Goal: Task Accomplishment & Management: Use online tool/utility

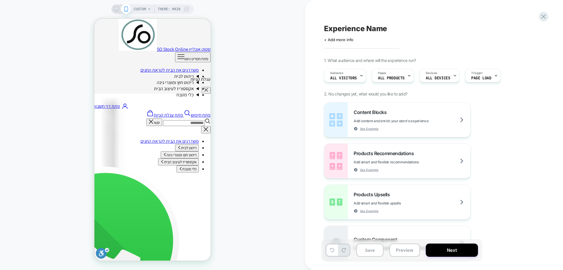
scroll to position [117, 0]
click at [545, 17] on icon at bounding box center [544, 17] width 8 height 8
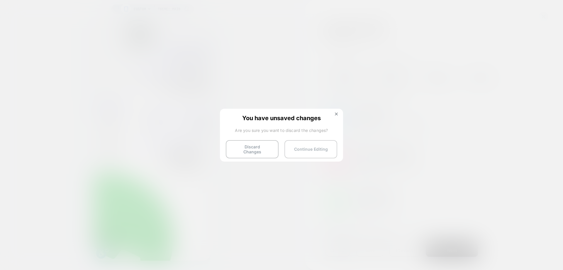
drag, startPoint x: 254, startPoint y: 151, endPoint x: 311, endPoint y: 151, distance: 57.2
click at [254, 151] on button "Discard Changes" at bounding box center [252, 149] width 53 height 18
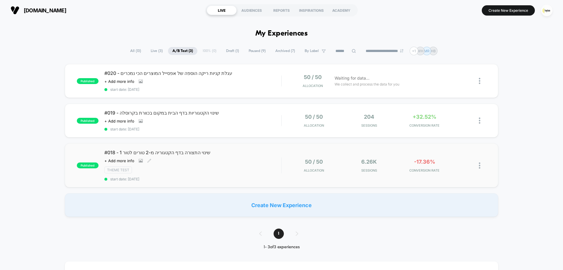
click at [221, 163] on div "#018 - שינוי התצורה בדף הקטגוריה מ-2 טורים לטור 1 Click to view images Click to…" at bounding box center [192, 165] width 177 height 32
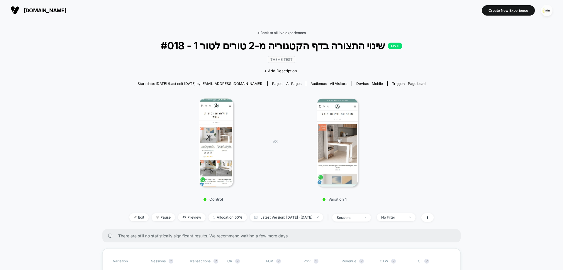
click at [282, 31] on link "< Back to all live experiences" at bounding box center [281, 33] width 49 height 4
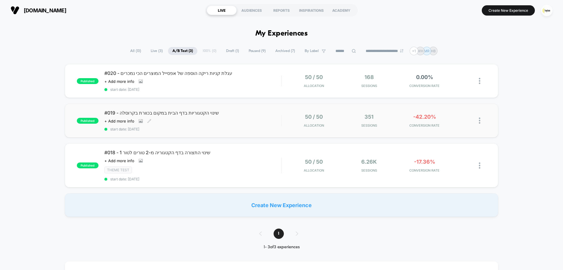
click at [248, 128] on span "start date: 1.9.2025" at bounding box center [192, 129] width 177 height 4
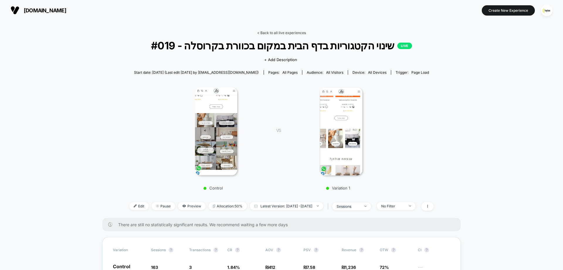
click at [280, 34] on link "< Back to all live experiences" at bounding box center [281, 33] width 49 height 4
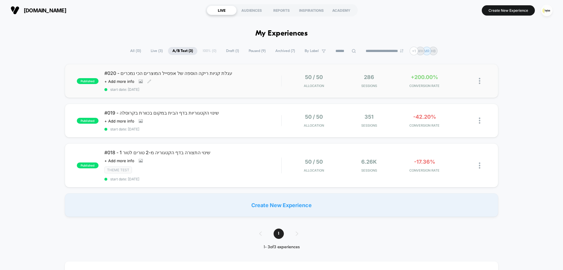
click at [239, 80] on div "#020 - עגלת קניות ריקה הוספה של אפסייל המוצרים הכי נמכרים Click to view images …" at bounding box center [192, 80] width 177 height 21
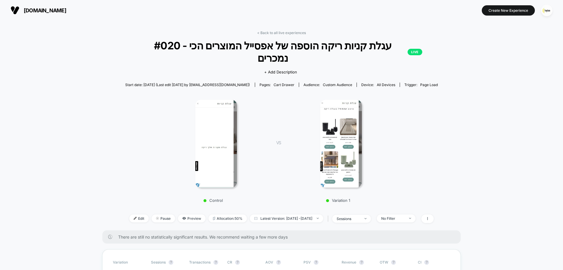
click at [185, 18] on div "stock-online.co.il Create New Experience" at bounding box center [281, 10] width 563 height 21
click at [543, 10] on img "button" at bounding box center [546, 10] width 11 height 11
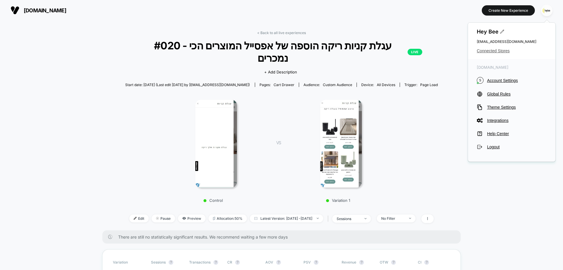
click at [490, 50] on span "Connected Stores" at bounding box center [512, 50] width 70 height 5
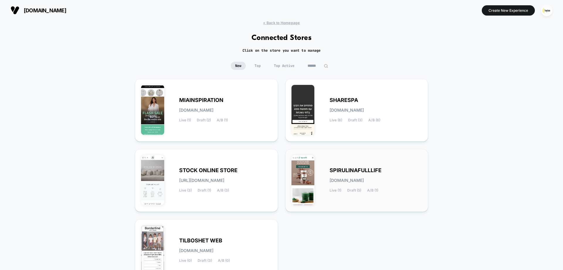
click at [369, 168] on span "SPIRULINAFULLLIFE" at bounding box center [356, 170] width 52 height 4
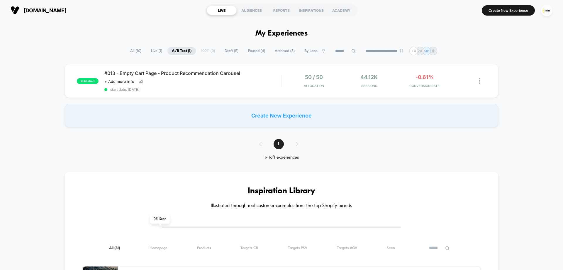
click at [235, 52] on span "Draft ( 5 )" at bounding box center [231, 51] width 23 height 8
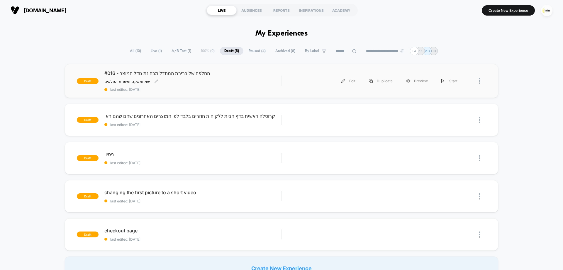
click at [162, 76] on span "#016 - החלפה של ברירת המחדל מבחינת גודל המוצר" at bounding box center [192, 73] width 177 height 6
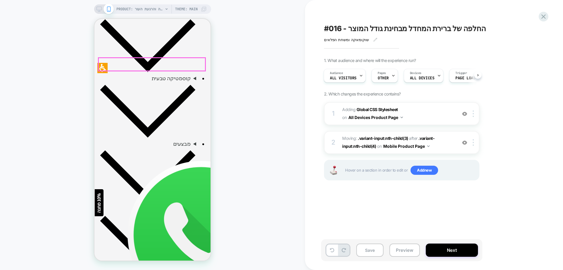
scroll to position [235, 0]
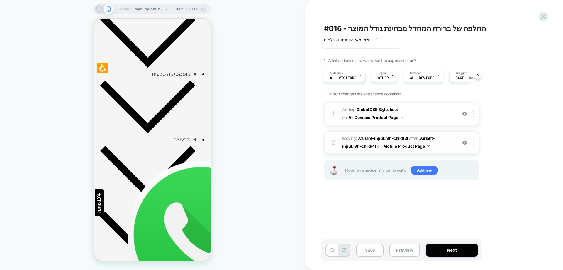
click at [462, 144] on div at bounding box center [465, 142] width 10 height 6
click at [464, 112] on img at bounding box center [464, 113] width 5 height 5
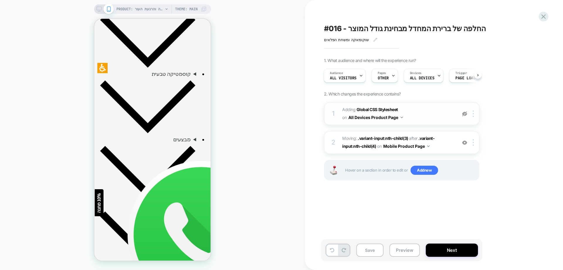
click at [464, 114] on img at bounding box center [464, 113] width 5 height 5
click at [463, 114] on img at bounding box center [464, 113] width 5 height 5
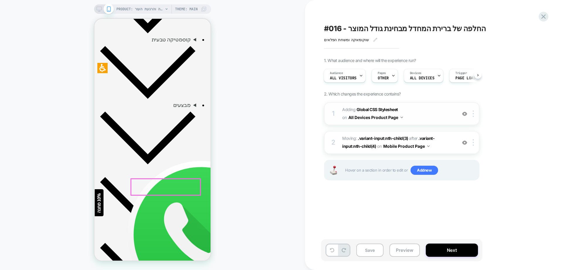
scroll to position [205, 0]
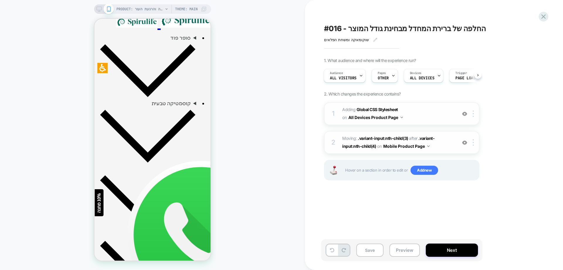
click at [462, 145] on img at bounding box center [464, 142] width 5 height 5
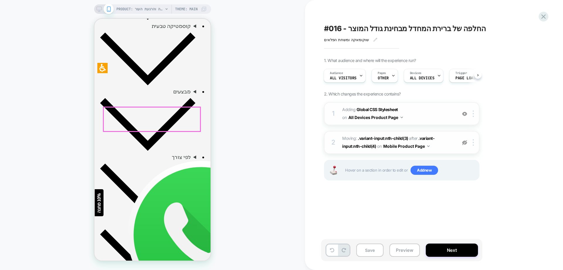
scroll to position [293, 0]
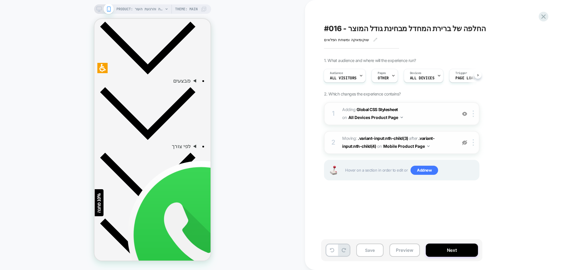
click at [467, 144] on img at bounding box center [464, 142] width 5 height 5
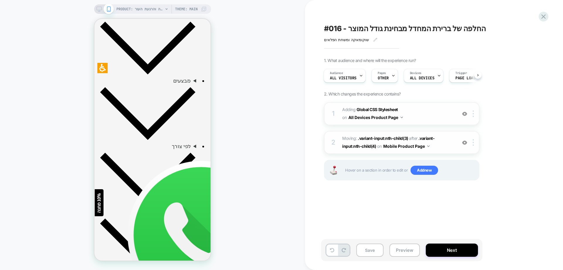
click at [467, 144] on img at bounding box center [464, 142] width 5 height 5
click at [474, 144] on img at bounding box center [473, 142] width 1 height 6
click at [464, 192] on div "Delete" at bounding box center [474, 190] width 52 height 16
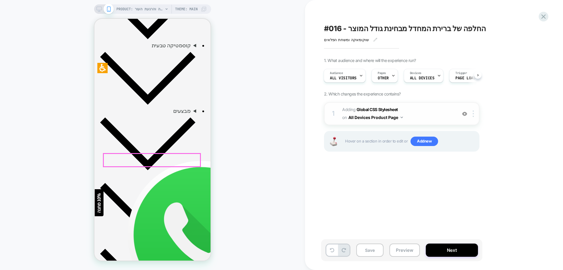
scroll to position [264, 0]
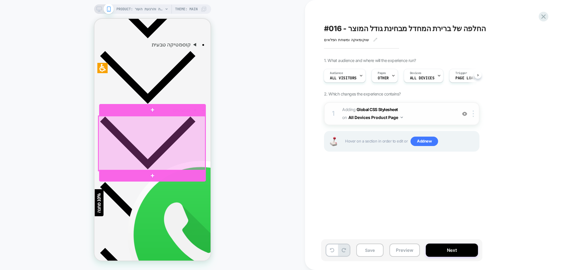
click at [148, 126] on div at bounding box center [152, 143] width 107 height 55
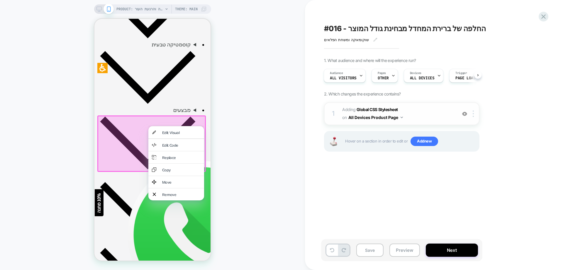
click at [252, 151] on div "PRODUCT: משחת הפלאים | להקלה והרגעת העור PRODUCT: משחת הפלאים | להקלה והרגעת הע…" at bounding box center [152, 135] width 305 height 258
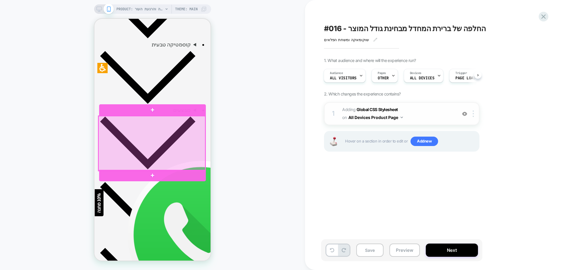
click at [121, 122] on div at bounding box center [152, 143] width 107 height 55
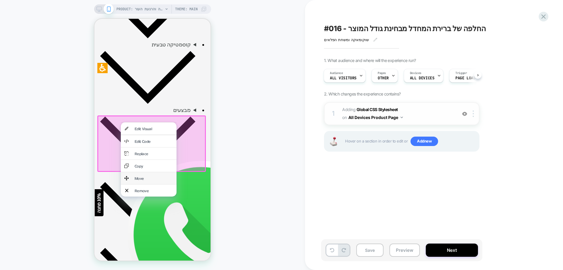
click at [150, 175] on div "Move" at bounding box center [154, 177] width 38 height 5
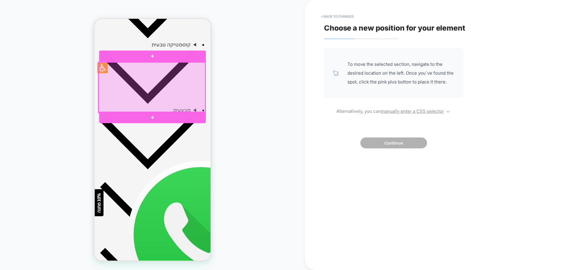
click at [154, 85] on div at bounding box center [152, 87] width 107 height 50
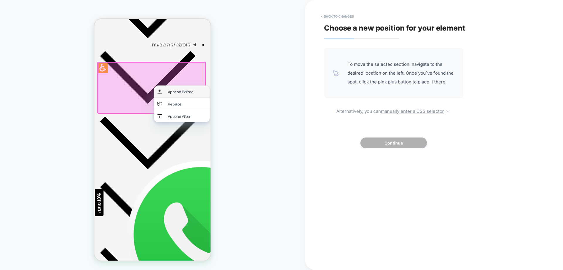
click at [165, 92] on div "Append Before" at bounding box center [182, 91] width 56 height 12
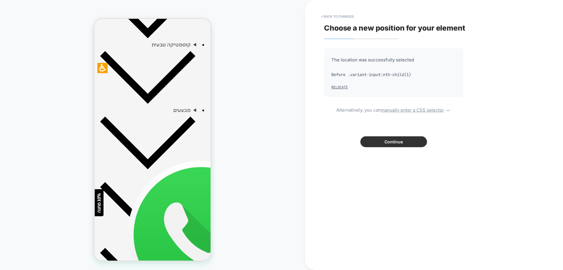
click at [402, 146] on button "Continue" at bounding box center [394, 141] width 67 height 11
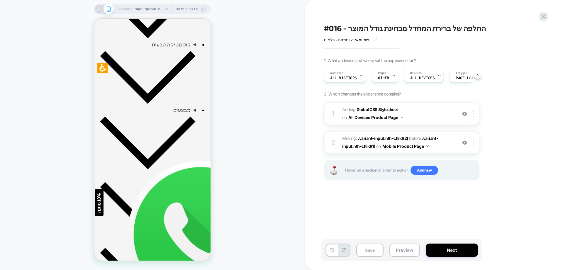
scroll to position [0, 0]
click at [404, 118] on span "Adding Global CSS Stylesheet on All Devices Product Page" at bounding box center [398, 114] width 112 height 16
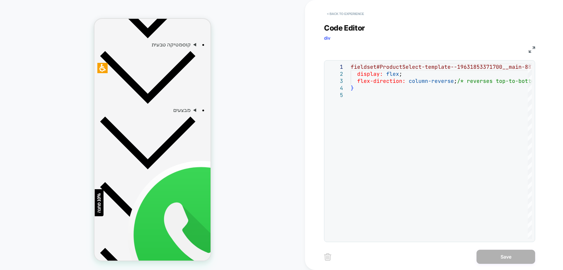
click at [352, 18] on button "< Back to experience" at bounding box center [345, 13] width 43 height 9
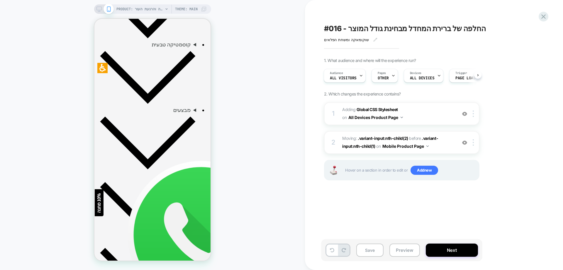
click at [292, 139] on div "PRODUCT: משחת הפלאים | להקלה והרגעת העור PRODUCT: משחת הפלאים | להקלה והרגעת הע…" at bounding box center [152, 135] width 305 height 258
click at [272, 116] on div "PRODUCT: משחת הפלאים | להקלה והרגעת העור PRODUCT: משחת הפלאים | להקלה והרגעת הע…" at bounding box center [152, 135] width 305 height 258
click at [385, 108] on b "Global CSS Stylesheet" at bounding box center [377, 109] width 41 height 5
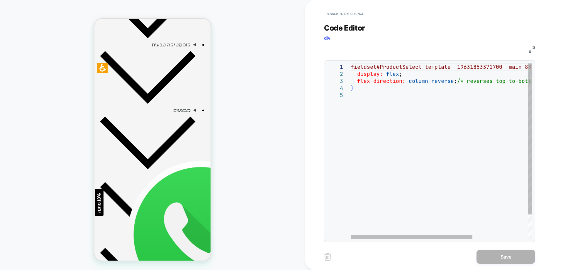
click at [421, 110] on div "fieldset#ProductSelect-template--19631853371700__m ain-8827978907956-option-0 {…" at bounding box center [483, 164] width 264 height 203
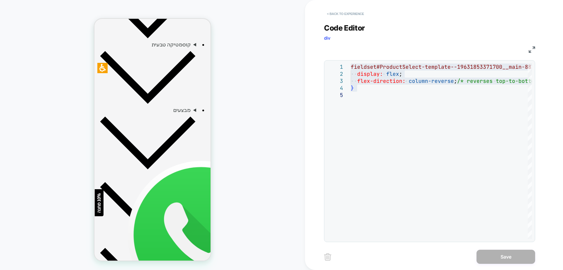
click at [337, 11] on button "< Back to experience" at bounding box center [345, 13] width 43 height 9
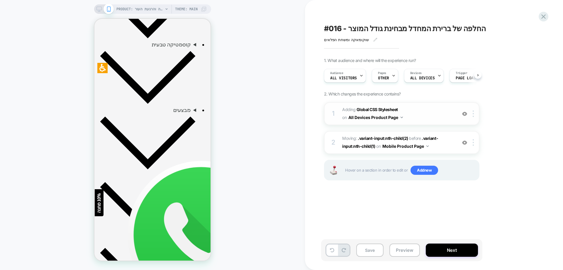
scroll to position [0, 0]
click at [475, 112] on div at bounding box center [475, 113] width 10 height 6
drag, startPoint x: 466, startPoint y: 177, endPoint x: 444, endPoint y: 174, distance: 22.2
click at [467, 176] on div "Delete" at bounding box center [474, 177] width 52 height 16
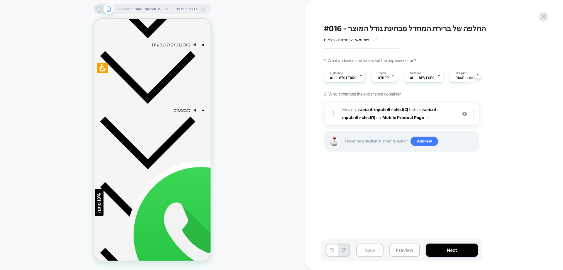
drag, startPoint x: 364, startPoint y: 256, endPoint x: 365, endPoint y: 252, distance: 3.7
click at [364, 255] on button "Save" at bounding box center [369, 249] width 27 height 13
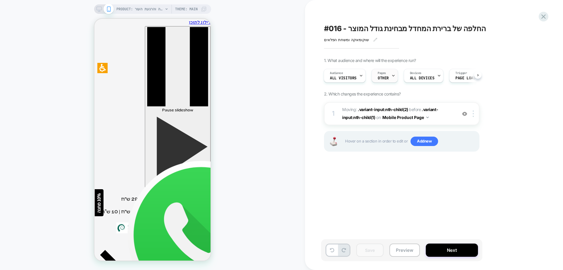
click at [386, 76] on div "Pages OTHER" at bounding box center [383, 75] width 23 height 13
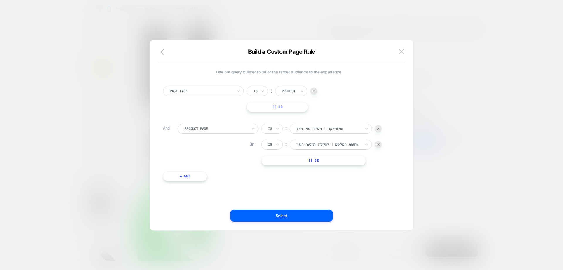
click at [299, 219] on button "Select" at bounding box center [281, 215] width 103 height 12
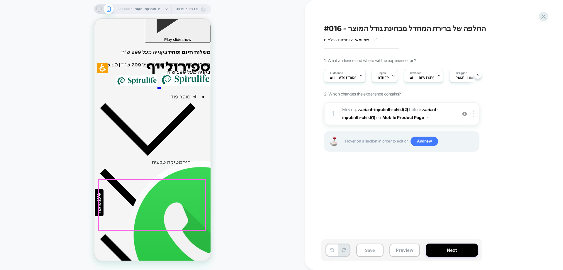
scroll to position [205, 0]
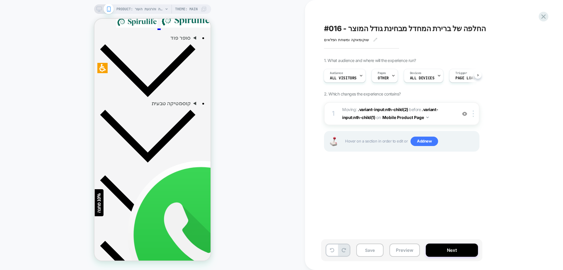
click at [260, 180] on div "PRODUCT: משחת הפלאים | להקלה והרגעת העור PRODUCT: משחת הפלאים | להקלה והרגעת הע…" at bounding box center [152, 135] width 305 height 258
click at [254, 162] on div "PRODUCT: משחת הפלאים | להקלה והרגעת העור PRODUCT: משחת הפלאים | להקלה והרגעת הע…" at bounding box center [152, 135] width 305 height 258
click at [474, 116] on img at bounding box center [473, 113] width 1 height 6
click at [387, 187] on div "#016 - החלפה של ברירת המחדל מבחינת גודל המוצר שוקומאקה ומשחת הפלאים Click to ed…" at bounding box center [431, 135] width 220 height 258
click at [425, 118] on button "Mobile Product Page" at bounding box center [406, 117] width 46 height 9
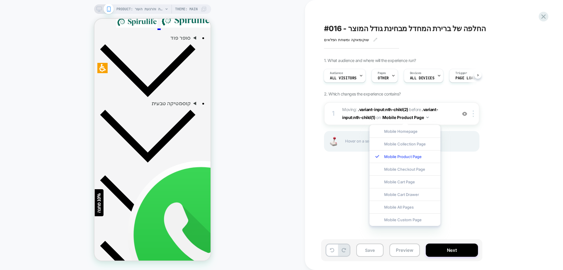
drag, startPoint x: 471, startPoint y: 194, endPoint x: 473, endPoint y: 157, distance: 36.8
click at [471, 193] on div "#016 - החלפה של ברירת המחדל מבחינת גודל המוצר שוקומאקה ומשחת הפלאים Click to ed…" at bounding box center [431, 135] width 220 height 258
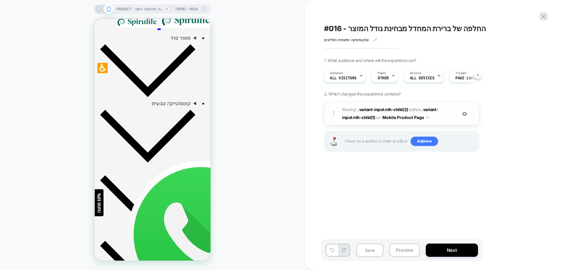
click at [475, 114] on div at bounding box center [475, 113] width 10 height 6
click at [374, 209] on div "#016 - החלפה של ברירת המחדל מבחינת גודל המוצר שוקומאקה ומשחת הפלאים Click to ed…" at bounding box center [431, 135] width 220 height 258
click at [377, 252] on button "Save" at bounding box center [369, 249] width 27 height 13
drag, startPoint x: 546, startPoint y: 16, endPoint x: 520, endPoint y: 46, distance: 39.7
click at [546, 16] on icon at bounding box center [544, 17] width 8 height 8
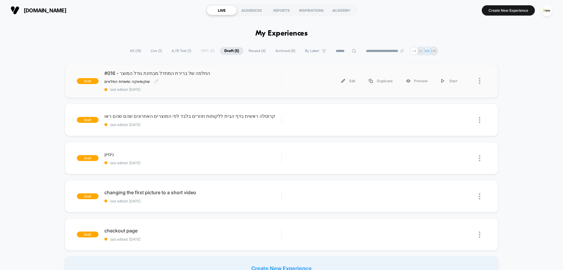
click at [218, 78] on div "#016 - החלפה של ברירת המחדל מבחינת גודל המוצר שוקומאקה ומשחת הפלאים Click to ed…" at bounding box center [192, 80] width 177 height 21
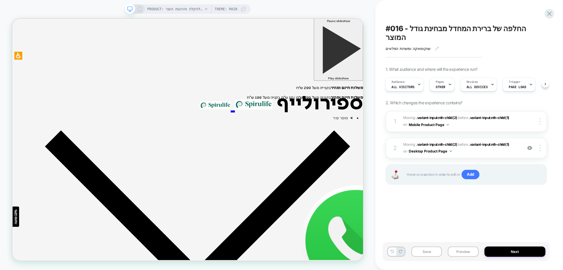
drag, startPoint x: 138, startPoint y: 8, endPoint x: 87, endPoint y: 21, distance: 53.6
click at [138, 8] on icon at bounding box center [139, 8] width 5 height 5
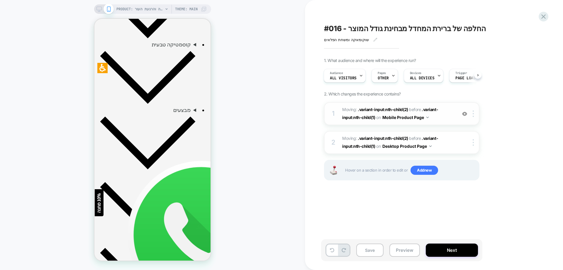
click at [469, 116] on div at bounding box center [465, 113] width 10 height 6
click at [544, 16] on icon at bounding box center [544, 17] width 8 height 8
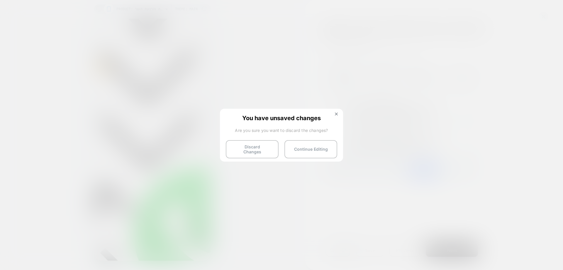
drag, startPoint x: 255, startPoint y: 144, endPoint x: 513, endPoint y: 70, distance: 268.3
click at [256, 144] on button "Discard Changes" at bounding box center [252, 149] width 53 height 18
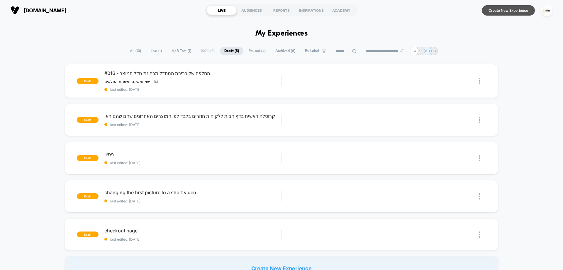
click at [512, 7] on button "Create New Experience" at bounding box center [508, 10] width 53 height 10
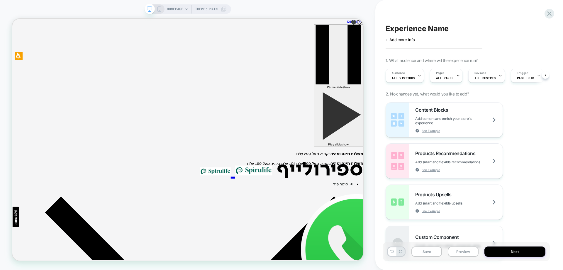
scroll to position [0, 0]
click at [160, 10] on icon at bounding box center [159, 8] width 5 height 5
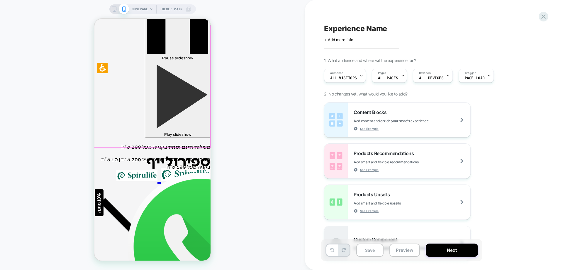
scroll to position [59, 0]
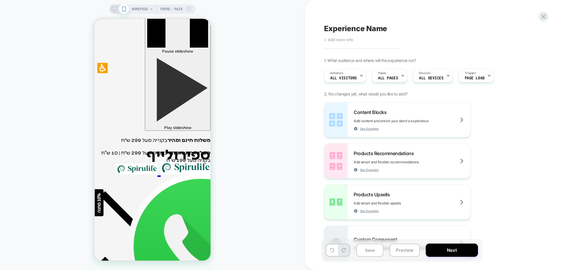
click at [347, 40] on span "+ Add more info" at bounding box center [338, 39] width 29 height 5
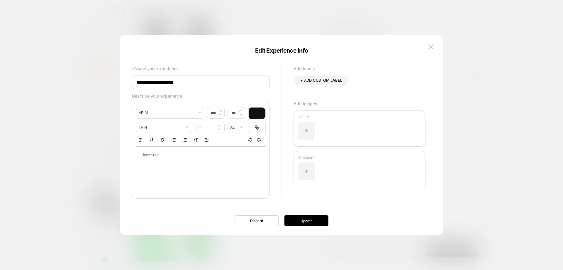
click at [228, 76] on input "**********" at bounding box center [201, 81] width 138 height 13
type input "**********"
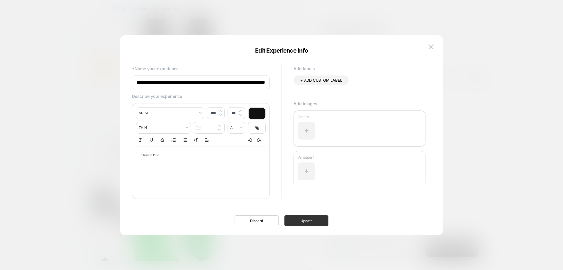
click at [316, 221] on button "Update" at bounding box center [307, 220] width 44 height 11
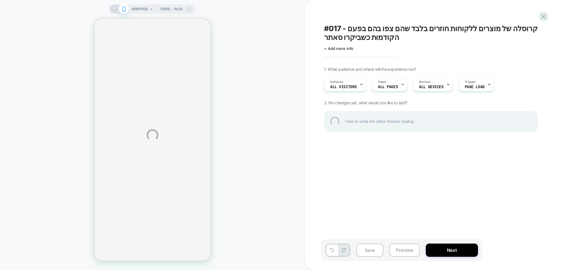
click at [342, 48] on div "HOMEPAGE Theme: MAIN #017 - קרוסלה של מוצרים ללקוחות חוזרים בלבד שהם צפו בהם בפ…" at bounding box center [281, 135] width 563 height 270
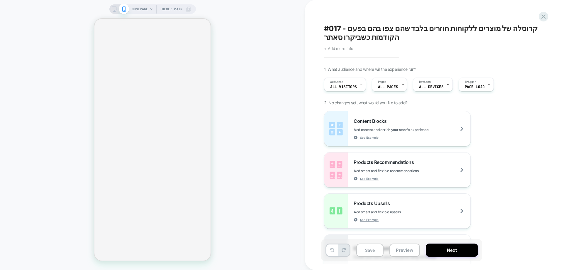
click at [339, 48] on span "+ Add more info" at bounding box center [338, 48] width 29 height 5
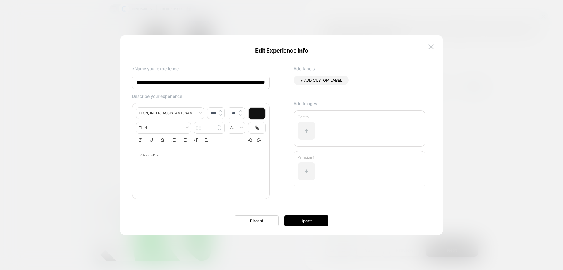
click at [225, 85] on input "**********" at bounding box center [201, 82] width 138 height 14
drag, startPoint x: 186, startPoint y: 84, endPoint x: 195, endPoint y: 114, distance: 31.4
click at [186, 85] on input "**********" at bounding box center [201, 82] width 138 height 14
click at [161, 80] on input "**********" at bounding box center [201, 82] width 138 height 14
type input "**********"
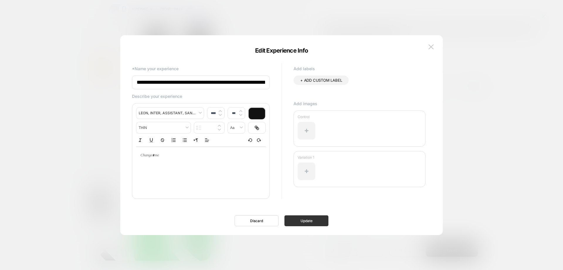
click at [303, 217] on button "Update" at bounding box center [307, 220] width 44 height 11
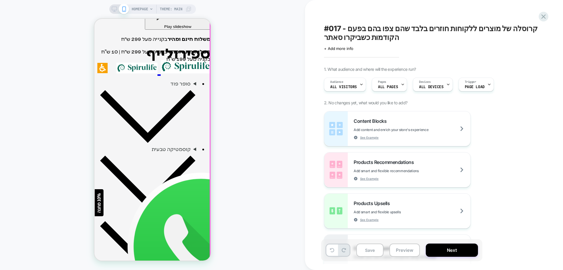
scroll to position [147, 0]
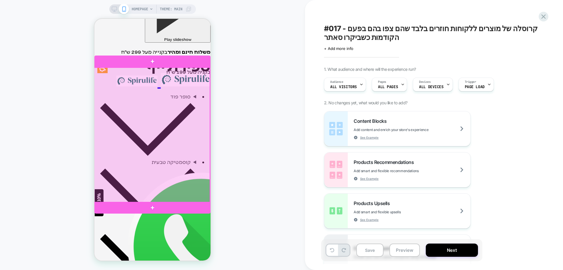
click at [159, 80] on div at bounding box center [152, 134] width 116 height 135
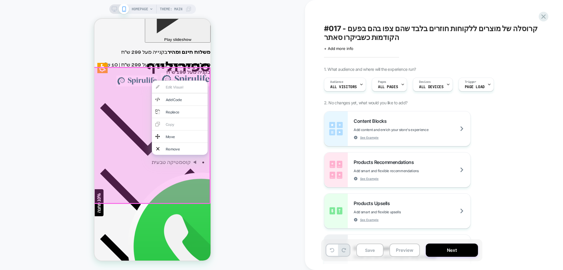
click at [266, 127] on div "HOMEPAGE Theme: MAIN" at bounding box center [152, 135] width 305 height 258
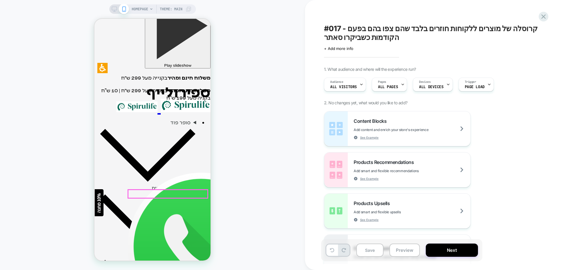
scroll to position [88, 0]
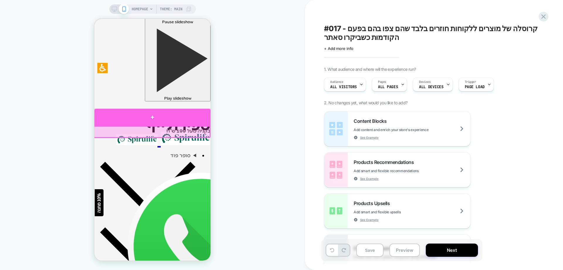
click at [182, 116] on div at bounding box center [152, 117] width 116 height 17
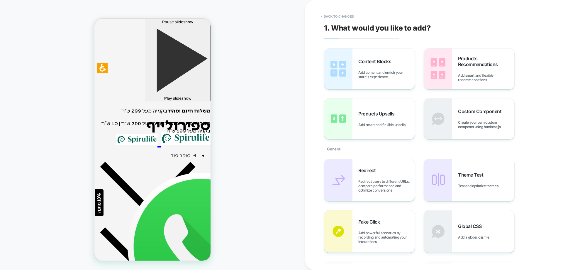
scroll to position [82, 0]
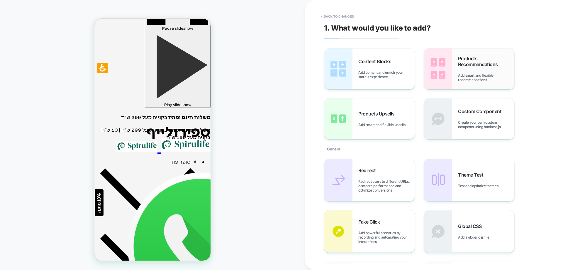
click at [471, 67] on span "Products Recommendations" at bounding box center [486, 61] width 56 height 12
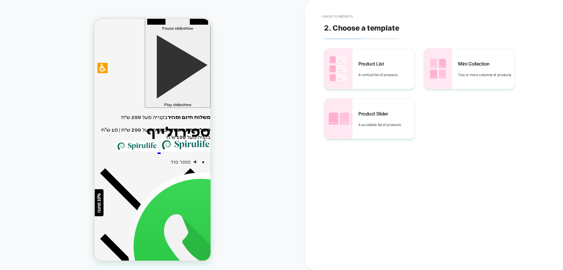
scroll to position [109, 0]
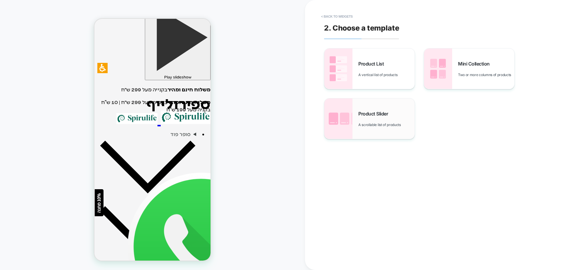
click at [373, 112] on span "Product Slider" at bounding box center [375, 114] width 33 height 6
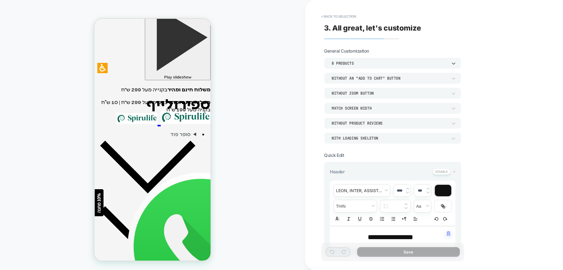
click at [371, 60] on div "8 Products" at bounding box center [392, 63] width 137 height 11
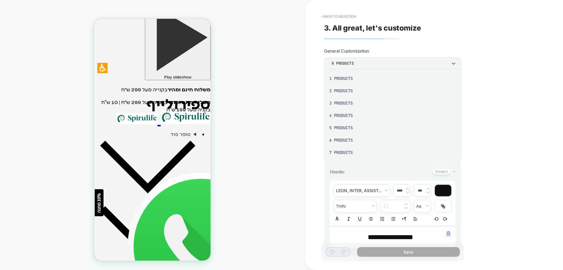
click at [371, 60] on div at bounding box center [281, 135] width 563 height 270
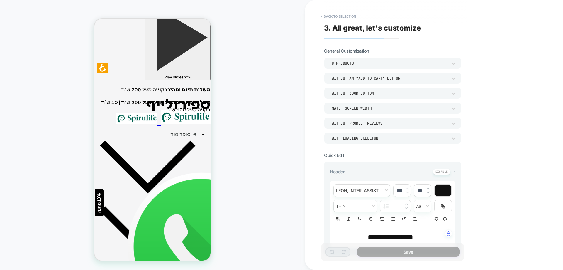
click at [260, 76] on div "HOMEPAGE Theme: MAIN" at bounding box center [152, 135] width 305 height 258
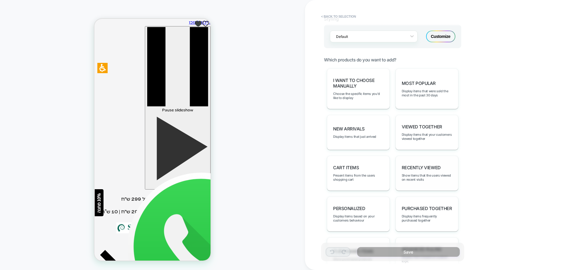
scroll to position [250, 0]
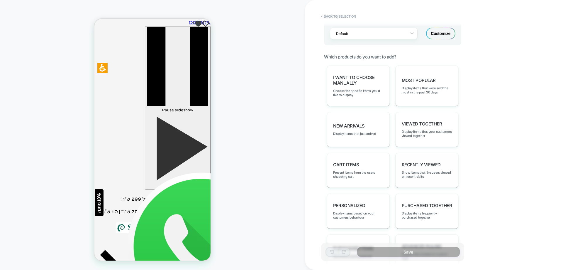
click at [425, 168] on div "Recently Viewed Show items that the users viewed on recent visits" at bounding box center [427, 170] width 63 height 35
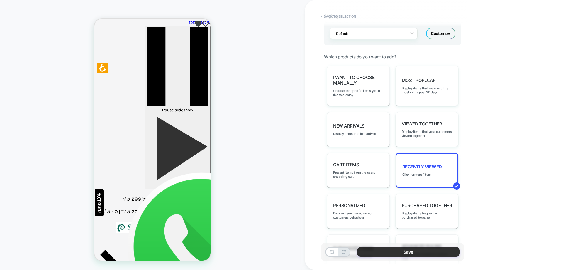
click at [414, 251] on button "Save" at bounding box center [408, 252] width 103 height 10
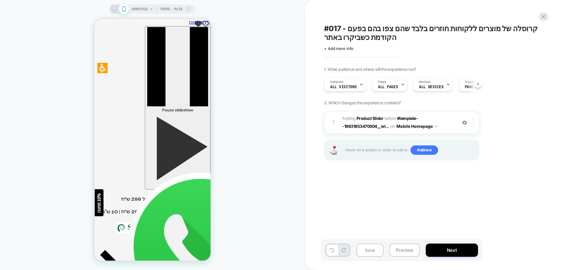
scroll to position [0, 0]
click at [342, 89] on span "All Visitors" at bounding box center [343, 87] width 27 height 4
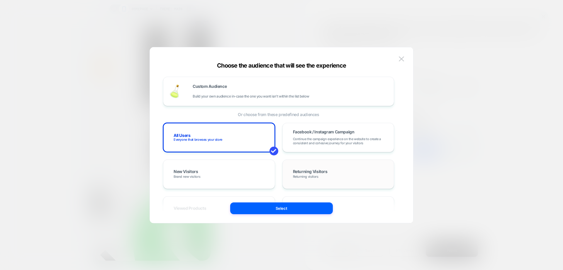
click at [307, 174] on span "Returning Visitors" at bounding box center [310, 171] width 35 height 5
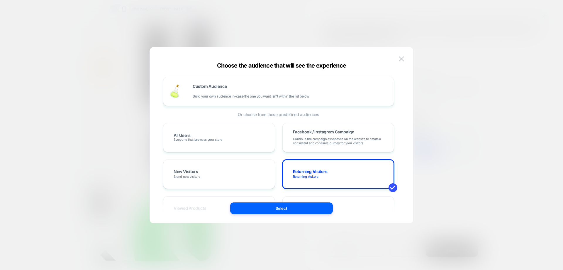
click at [305, 214] on div "Custom Audience Build your own audience in-case the one you want isn't within t…" at bounding box center [282, 138] width 246 height 170
click at [305, 212] on button "Select" at bounding box center [281, 208] width 103 height 12
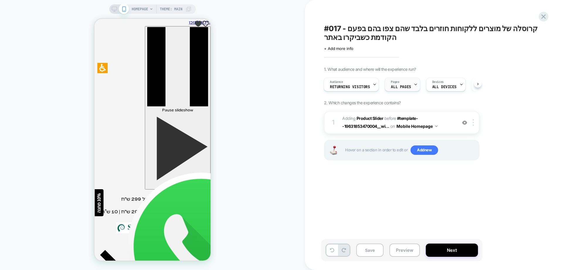
click at [408, 87] on span "ALL PAGES" at bounding box center [401, 87] width 20 height 4
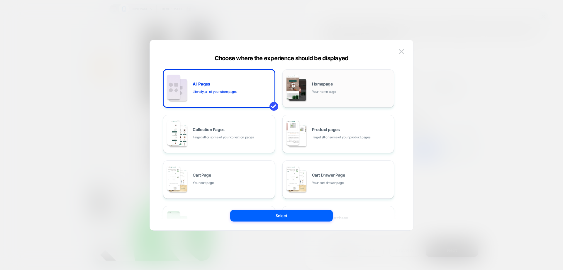
click at [343, 85] on div "Homepage Your home page" at bounding box center [351, 88] width 79 height 13
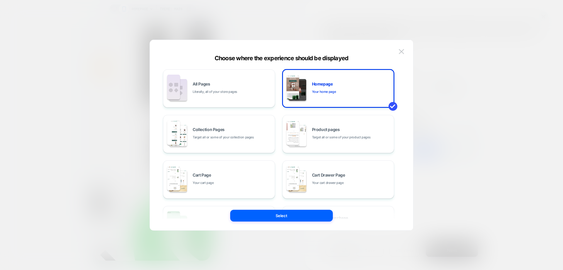
click at [313, 223] on div "All Pages Literally, all of your store pages Homepage Your home page Collection…" at bounding box center [282, 138] width 246 height 184
click at [311, 211] on button "Select" at bounding box center [281, 215] width 103 height 12
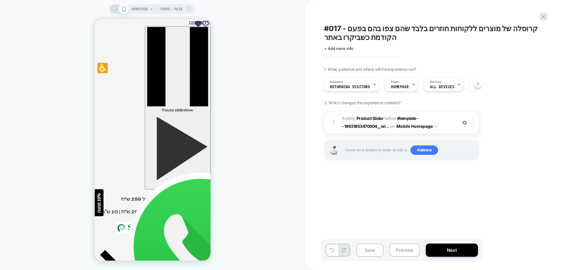
scroll to position [29, 0]
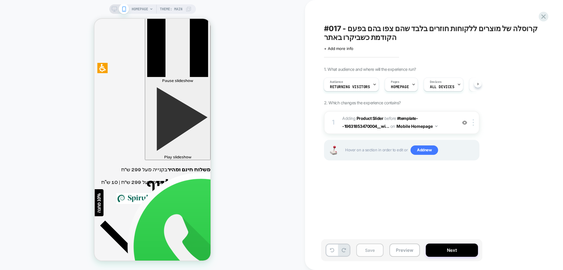
click at [369, 253] on button "Save" at bounding box center [369, 249] width 27 height 13
click at [257, 157] on div "HOMEPAGE Theme: MAIN" at bounding box center [152, 135] width 305 height 258
drag, startPoint x: 378, startPoint y: 119, endPoint x: 307, endPoint y: 169, distance: 86.2
click at [378, 119] on b "Product Slider" at bounding box center [370, 118] width 27 height 5
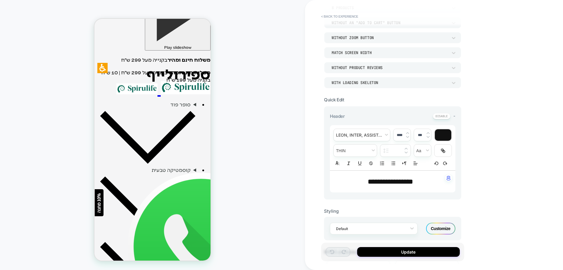
scroll to position [59, 0]
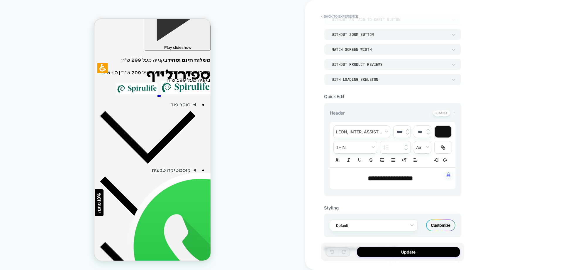
click at [389, 177] on span "**********" at bounding box center [390, 178] width 45 height 7
type input "****"
click at [389, 177] on span "**********" at bounding box center [390, 178] width 45 height 7
type input "****"
click at [439, 135] on div at bounding box center [443, 131] width 16 height 11
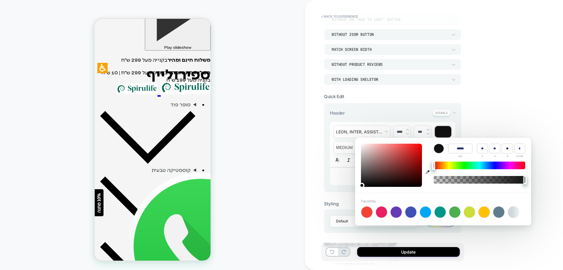
click at [425, 173] on button "button" at bounding box center [428, 164] width 9 height 43
click at [427, 172] on icon "button" at bounding box center [428, 172] width 4 height 4
type input "******"
type input "**"
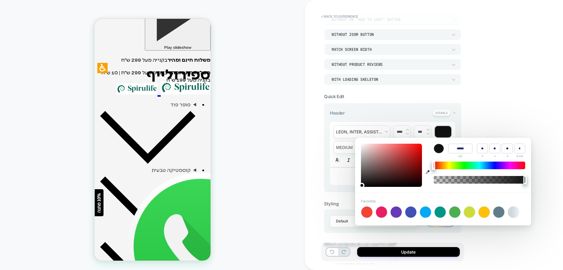
type input "**"
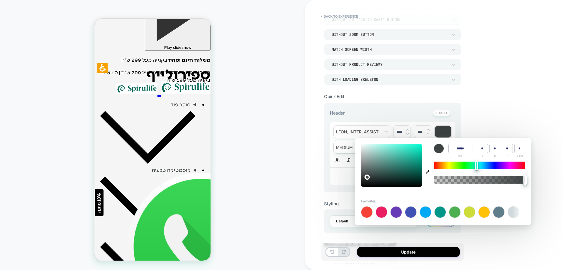
click at [270, 166] on div "HOMEPAGE Theme: MAIN" at bounding box center [152, 135] width 305 height 258
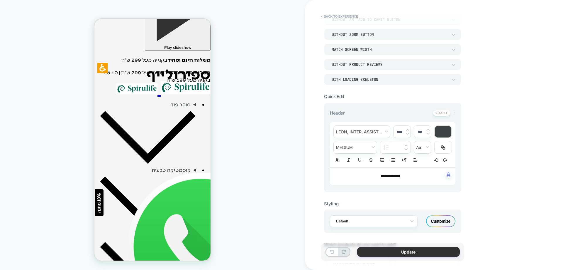
click at [403, 251] on button "Update" at bounding box center [408, 252] width 103 height 10
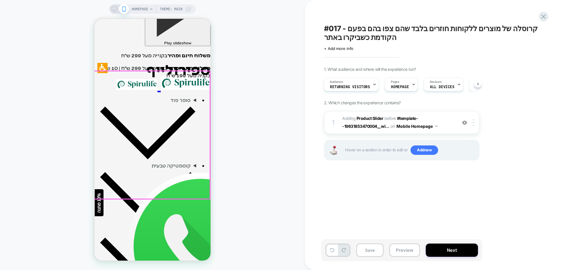
scroll to position [197, 0]
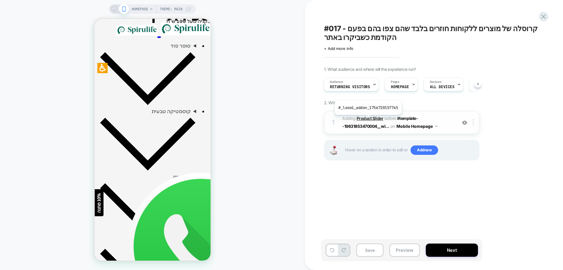
click at [368, 119] on b "Product Slider" at bounding box center [370, 118] width 27 height 5
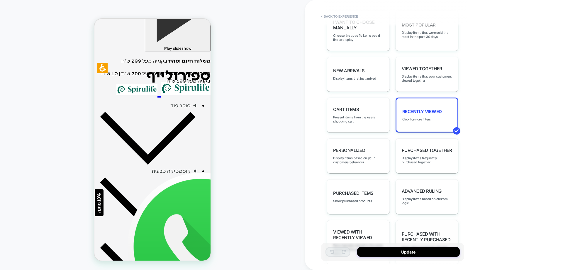
scroll to position [334, 0]
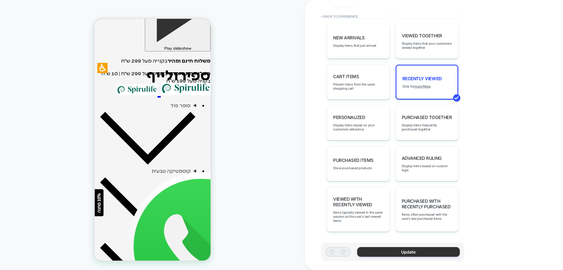
click at [387, 253] on button "Update" at bounding box center [408, 252] width 103 height 10
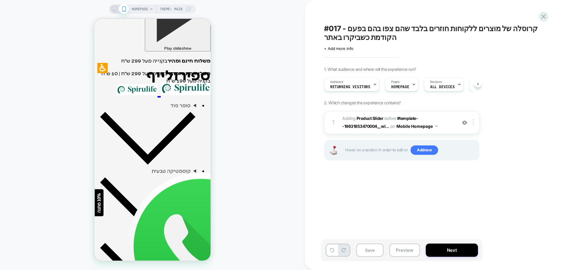
scroll to position [0, 0]
click at [369, 117] on b "Product Slider" at bounding box center [370, 118] width 27 height 5
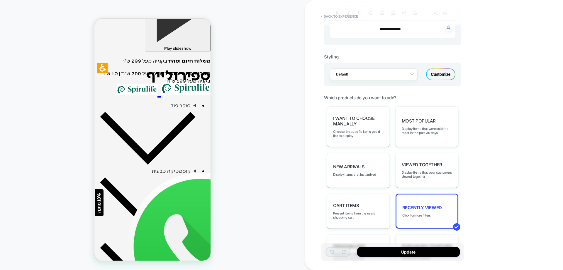
scroll to position [176, 0]
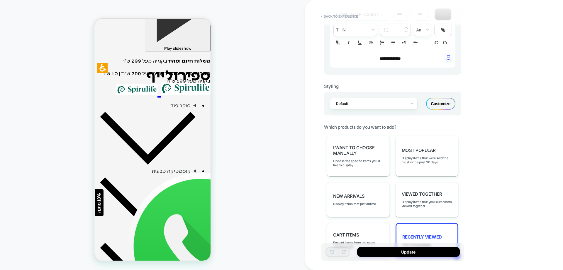
click at [435, 99] on div "Customize" at bounding box center [440, 104] width 29 height 12
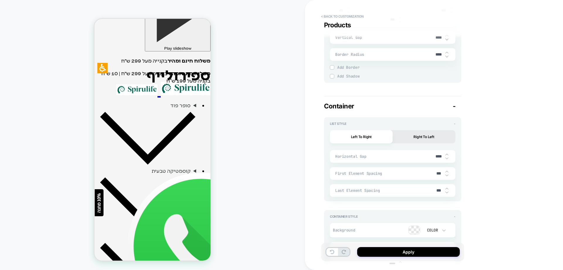
scroll to position [880, 0]
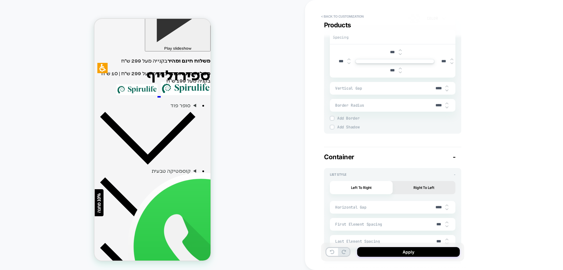
drag, startPoint x: 424, startPoint y: 188, endPoint x: 419, endPoint y: 195, distance: 8.1
click at [423, 188] on button "Right To Left" at bounding box center [424, 187] width 63 height 13
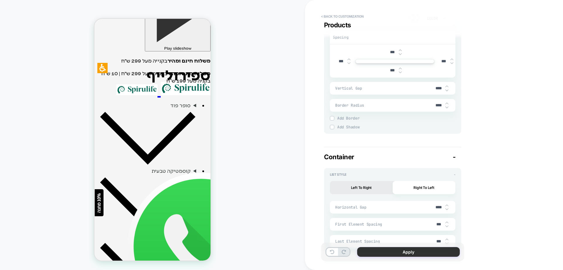
click at [406, 256] on button "Apply" at bounding box center [408, 252] width 103 height 10
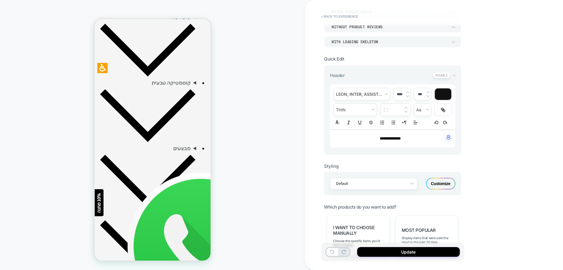
scroll to position [147, 0]
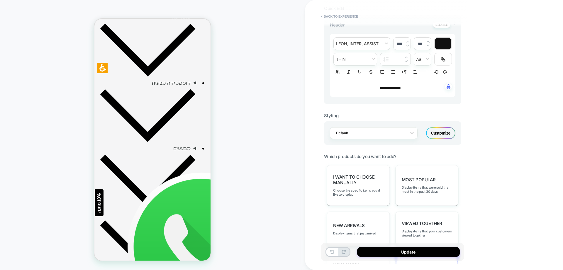
click at [444, 132] on div "Customize" at bounding box center [440, 133] width 29 height 12
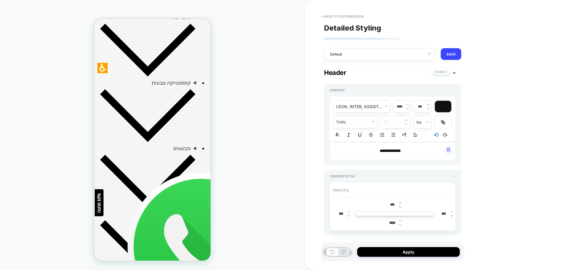
click at [435, 132] on icon "button" at bounding box center [436, 134] width 5 height 5
click at [447, 136] on icon "button" at bounding box center [444, 134] width 5 height 5
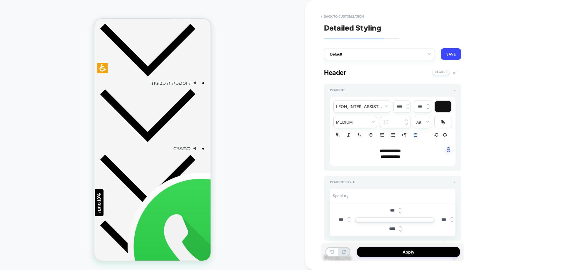
scroll to position [231, 0]
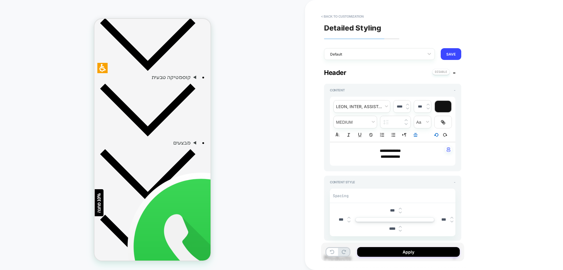
click at [437, 137] on button "button" at bounding box center [437, 134] width 8 height 7
type textarea "*"
type input "****"
click at [442, 136] on button "button" at bounding box center [445, 134] width 8 height 7
type textarea "*"
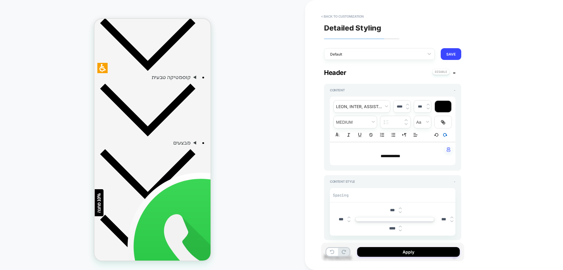
type input "****"
click at [444, 135] on icon "button" at bounding box center [444, 134] width 5 height 5
click at [390, 156] on span "**********" at bounding box center [391, 156] width 20 height 4
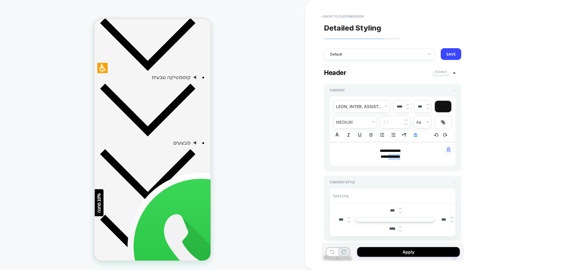
click at [390, 156] on span "**********" at bounding box center [391, 156] width 20 height 4
type textarea "*"
type input "****"
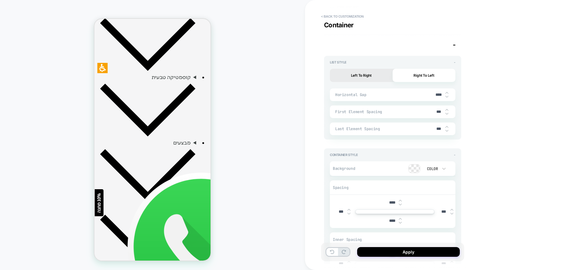
scroll to position [1091, 0]
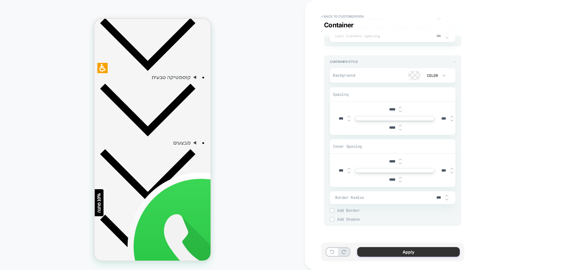
click at [366, 251] on button "Apply" at bounding box center [408, 252] width 103 height 10
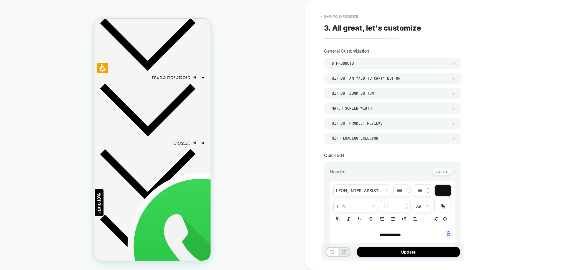
scroll to position [147, 0]
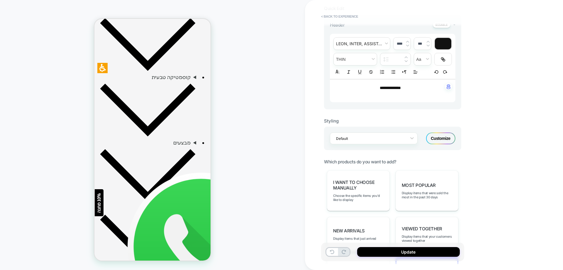
click at [443, 136] on div "Customize" at bounding box center [440, 138] width 29 height 12
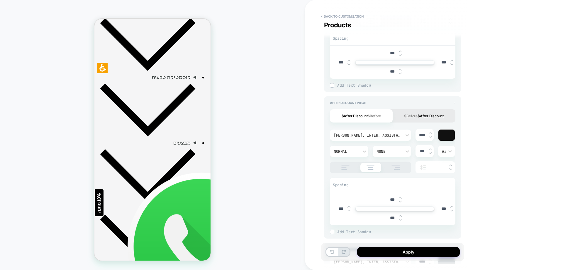
scroll to position [411, 0]
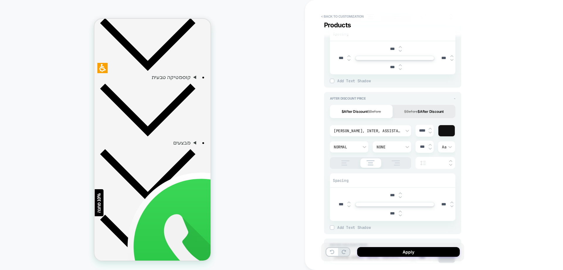
click at [418, 111] on button "$Before $After Discount" at bounding box center [424, 111] width 63 height 13
click at [368, 111] on button "$After Discount $Before" at bounding box center [361, 111] width 63 height 13
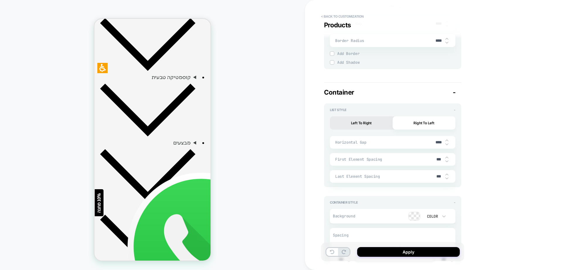
scroll to position [968, 0]
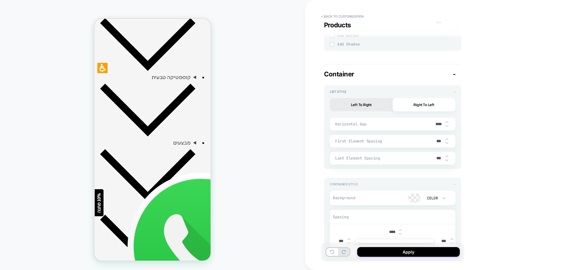
type textarea "*"
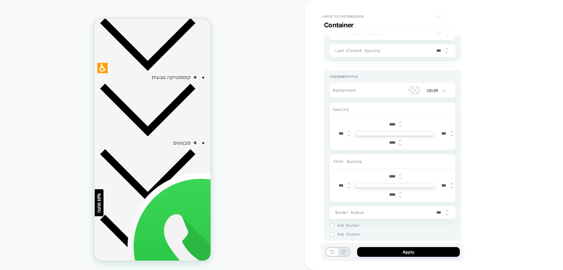
scroll to position [1091, 0]
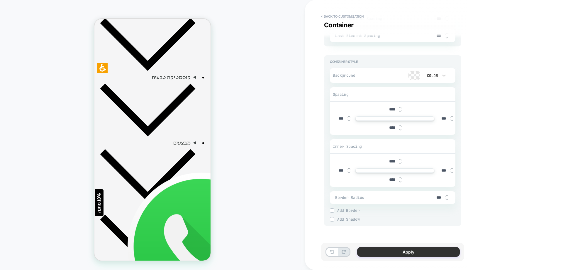
click at [387, 249] on button "Apply" at bounding box center [408, 252] width 103 height 10
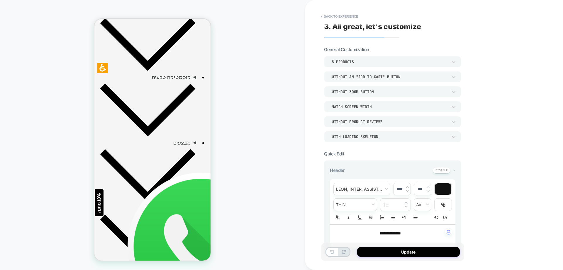
scroll to position [0, 0]
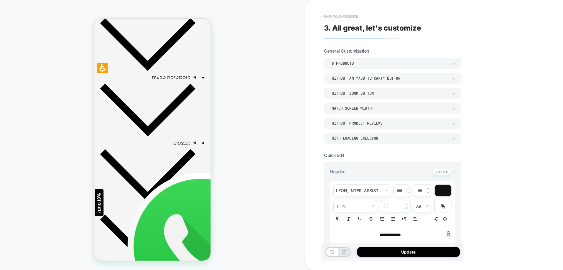
click at [337, 14] on button "< Back to experience" at bounding box center [339, 16] width 43 height 9
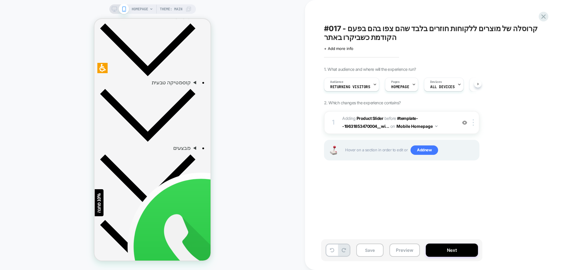
scroll to position [0, 0]
click at [364, 254] on button "Save" at bounding box center [369, 249] width 27 height 13
click at [543, 18] on icon at bounding box center [544, 16] width 4 height 4
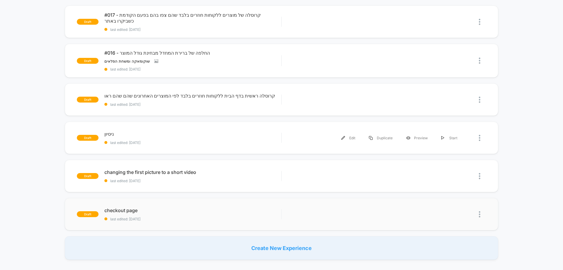
scroll to position [59, 0]
